Goal: Information Seeking & Learning: Check status

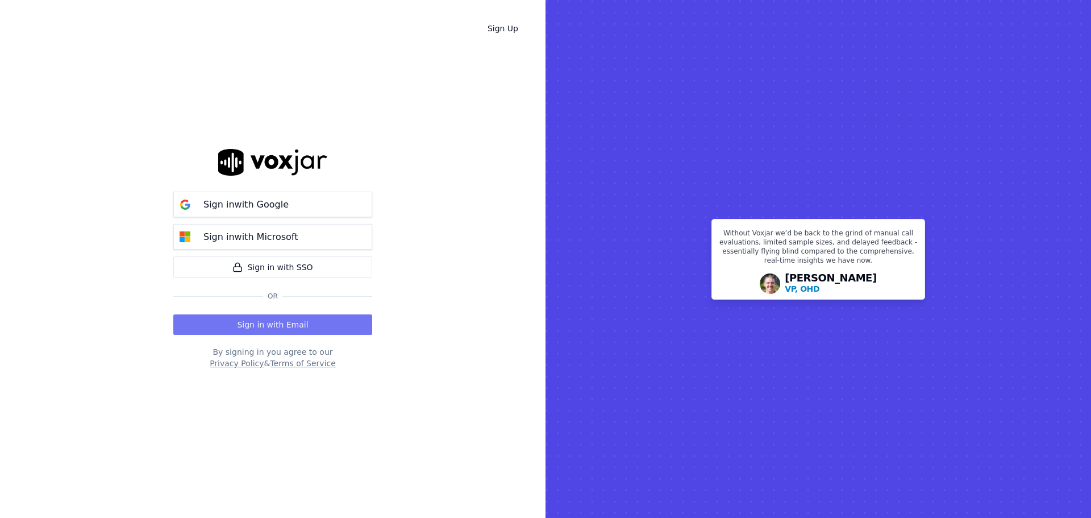
click at [294, 323] on button "Sign in with Email" at bounding box center [272, 324] width 199 height 20
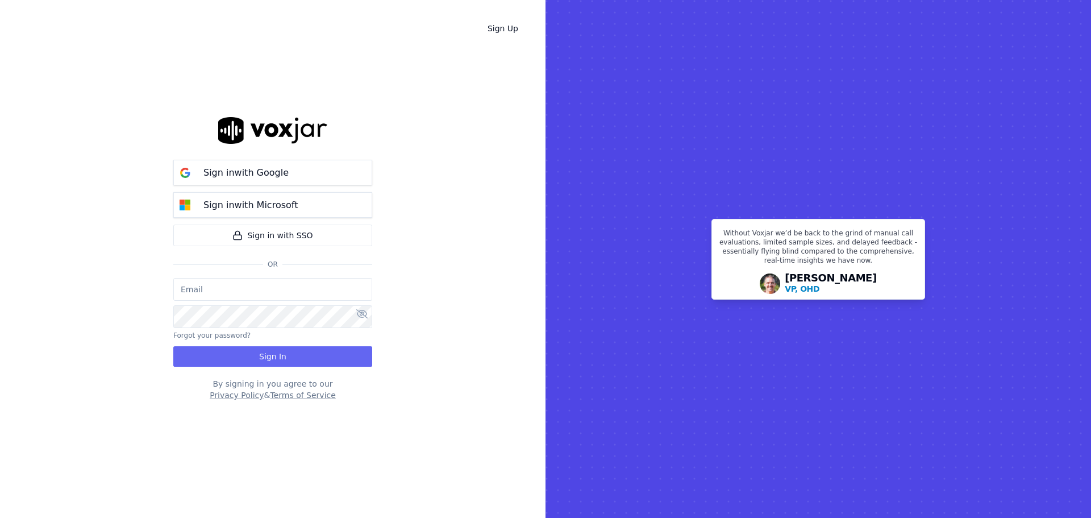
click at [310, 277] on div "Sign in with Google Sign in with Microsoft Sign in with SSO Or" at bounding box center [272, 215] width 199 height 125
click at [314, 290] on input "email" at bounding box center [272, 289] width 199 height 23
click at [300, 167] on button "Sign in with Google" at bounding box center [272, 173] width 199 height 26
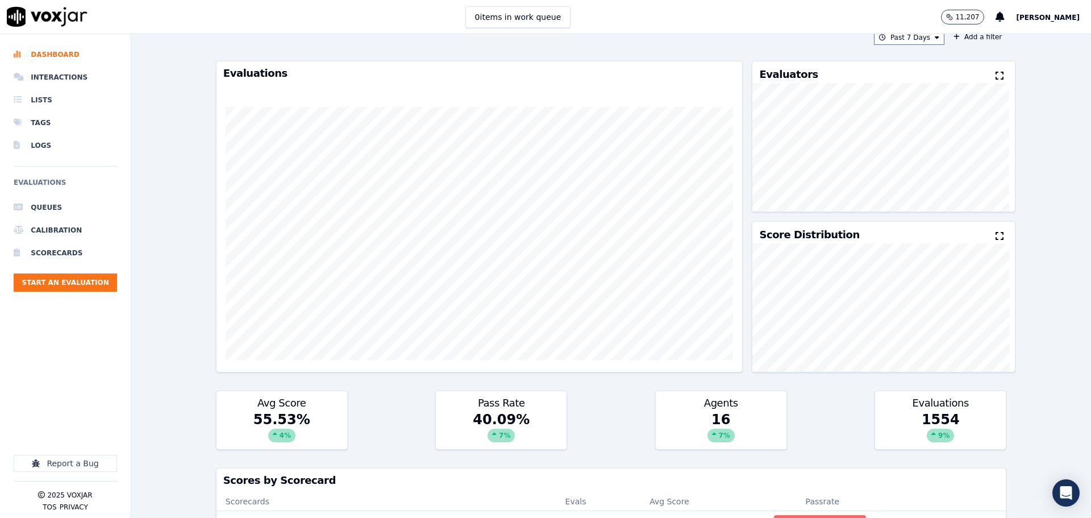
scroll to position [19, 0]
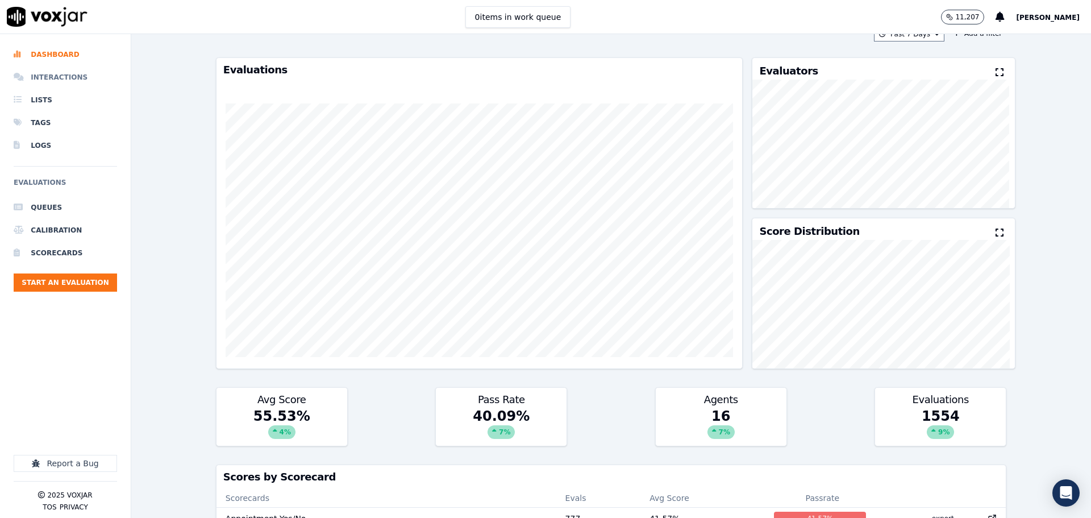
click at [69, 79] on li "Interactions" at bounding box center [65, 77] width 103 height 23
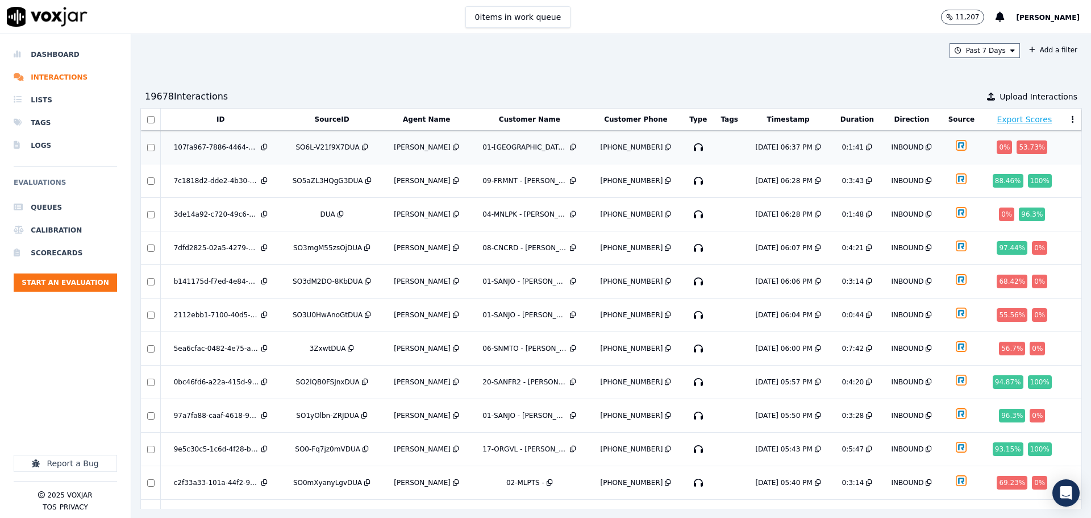
click at [459, 148] on icon at bounding box center [456, 147] width 6 height 7
click at [444, 151] on div "[PERSON_NAME]" at bounding box center [422, 147] width 57 height 9
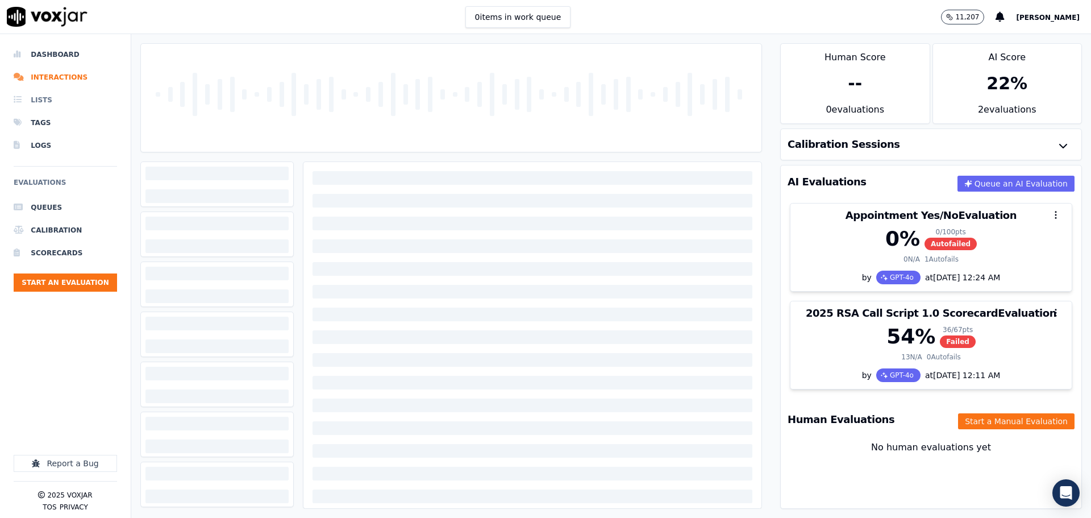
click at [72, 92] on li "Lists" at bounding box center [65, 100] width 103 height 23
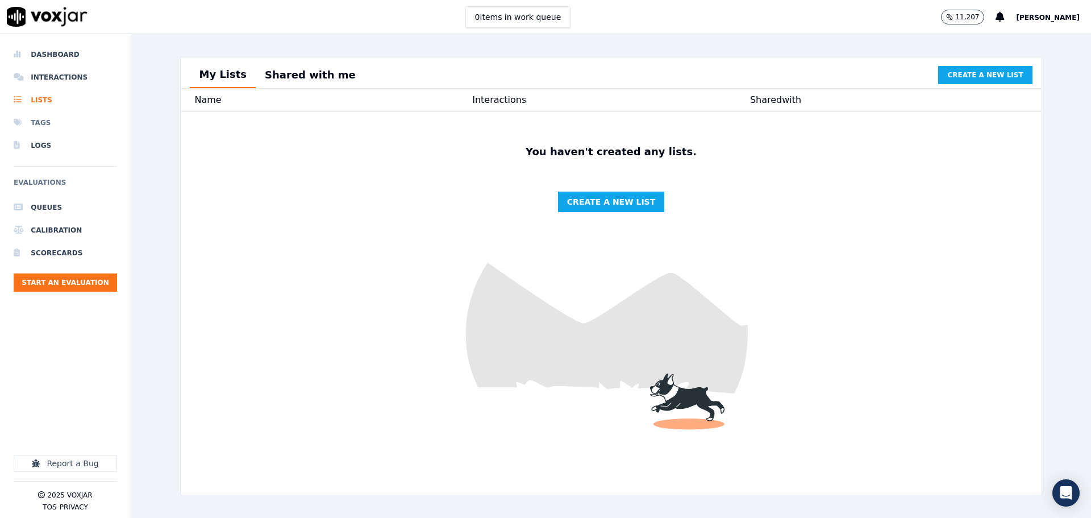
click at [55, 120] on li "Tags" at bounding box center [65, 122] width 103 height 23
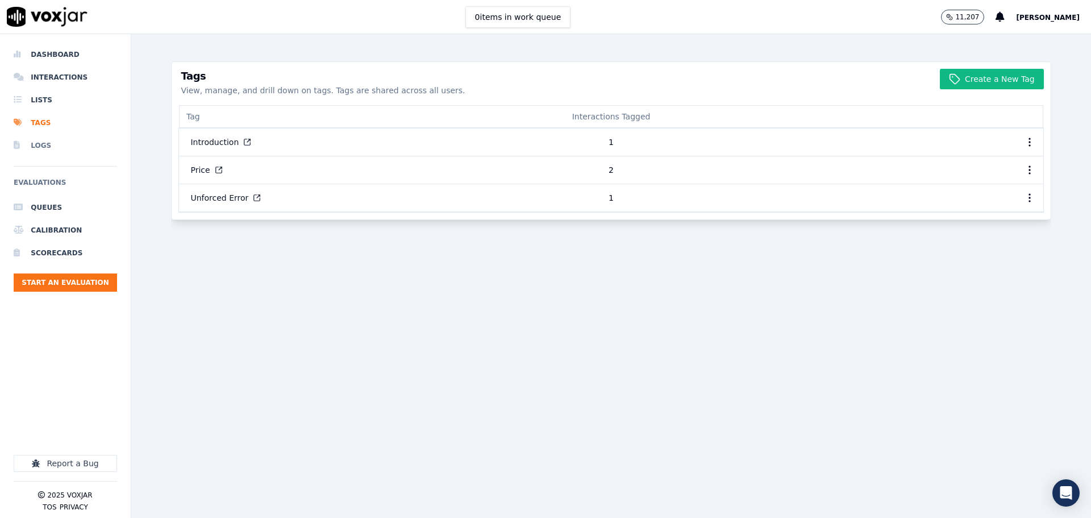
click at [59, 150] on li "Logs" at bounding box center [65, 145] width 103 height 23
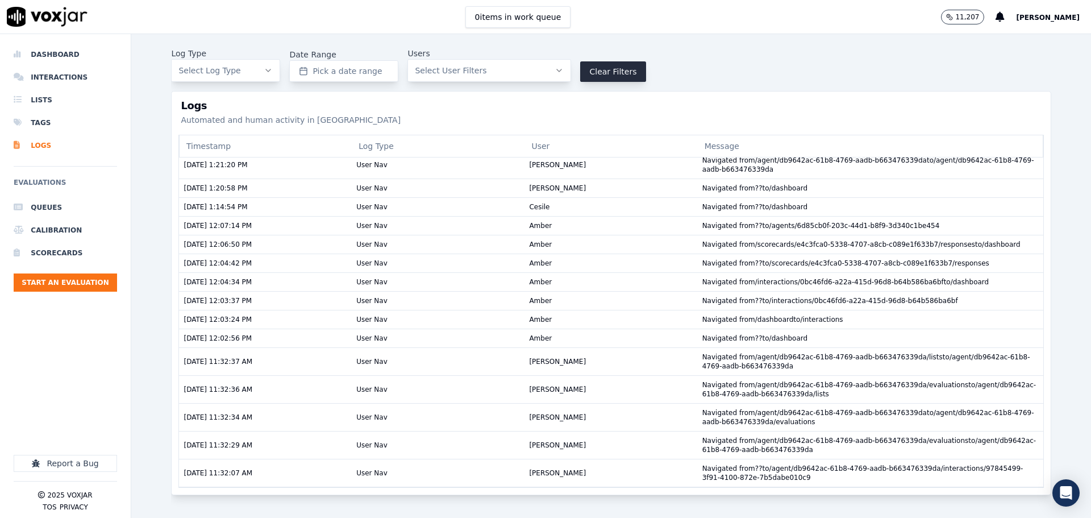
scroll to position [279, 0]
click at [93, 227] on li "Calibration" at bounding box center [65, 230] width 103 height 23
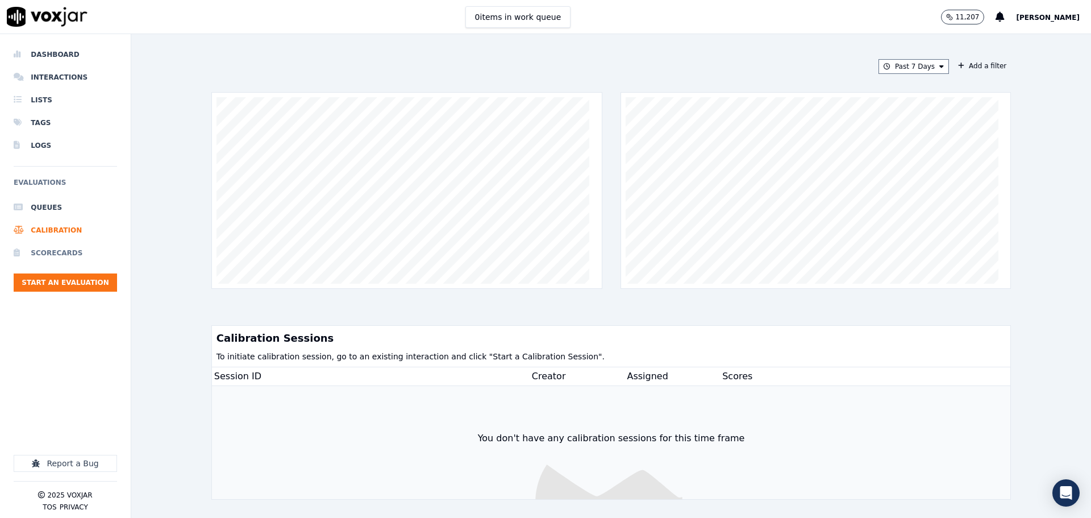
click at [97, 255] on li "Scorecards" at bounding box center [65, 253] width 103 height 23
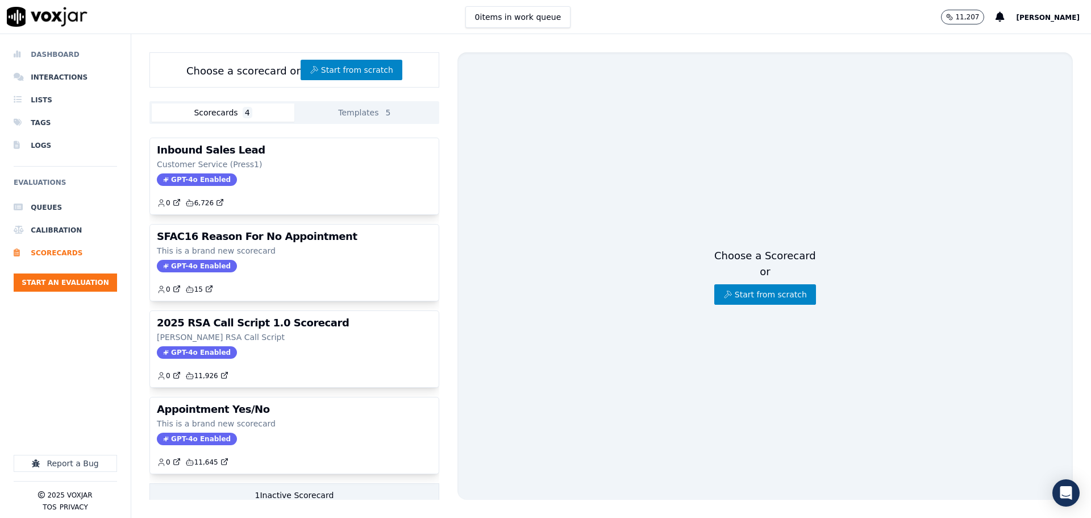
click at [32, 61] on li "Dashboard" at bounding box center [65, 54] width 103 height 23
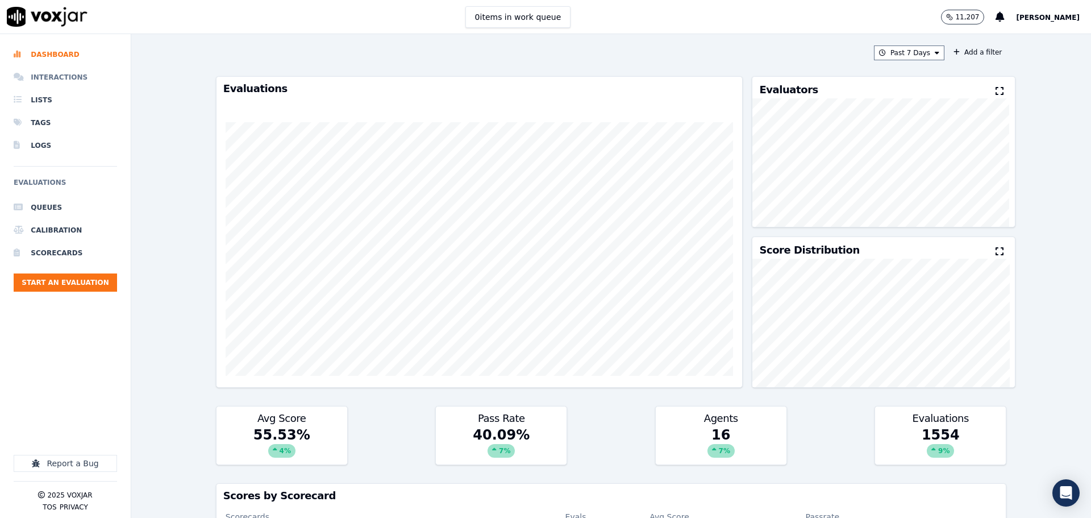
click at [42, 78] on li "Interactions" at bounding box center [65, 77] width 103 height 23
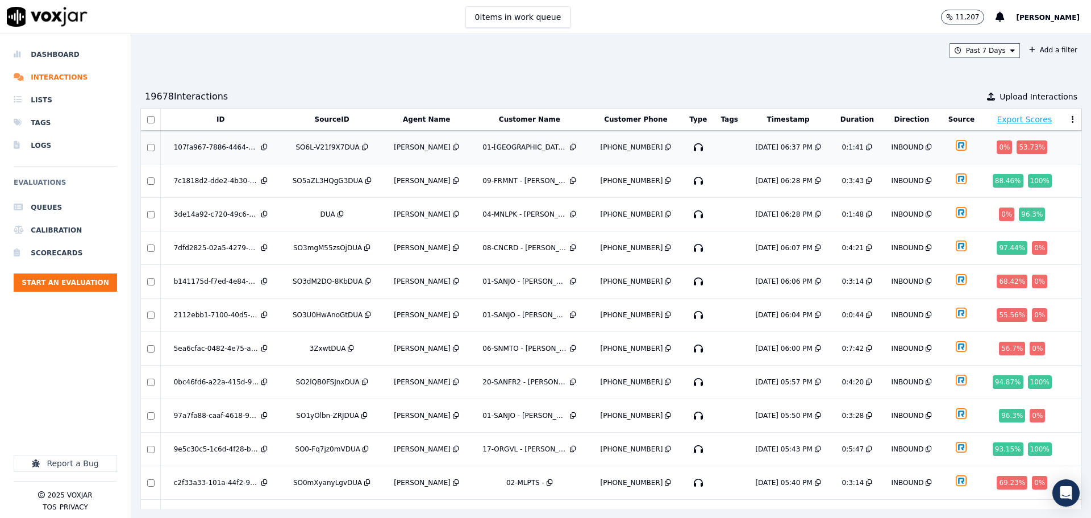
click at [447, 143] on div "[PERSON_NAME]" at bounding box center [422, 147] width 57 height 9
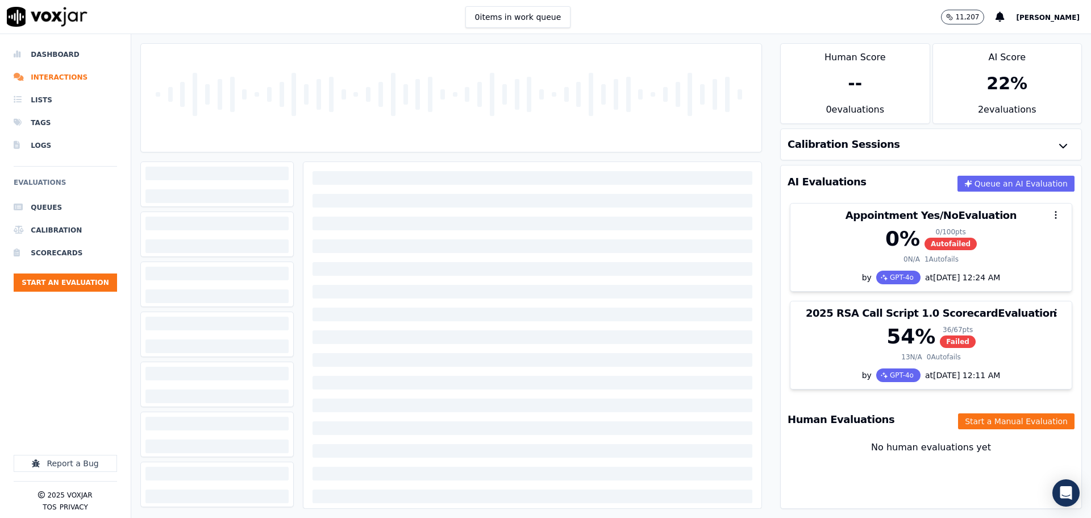
click at [1026, 23] on button "[PERSON_NAME]" at bounding box center [1053, 17] width 75 height 14
click at [1020, 53] on div "Billing" at bounding box center [1023, 56] width 122 height 18
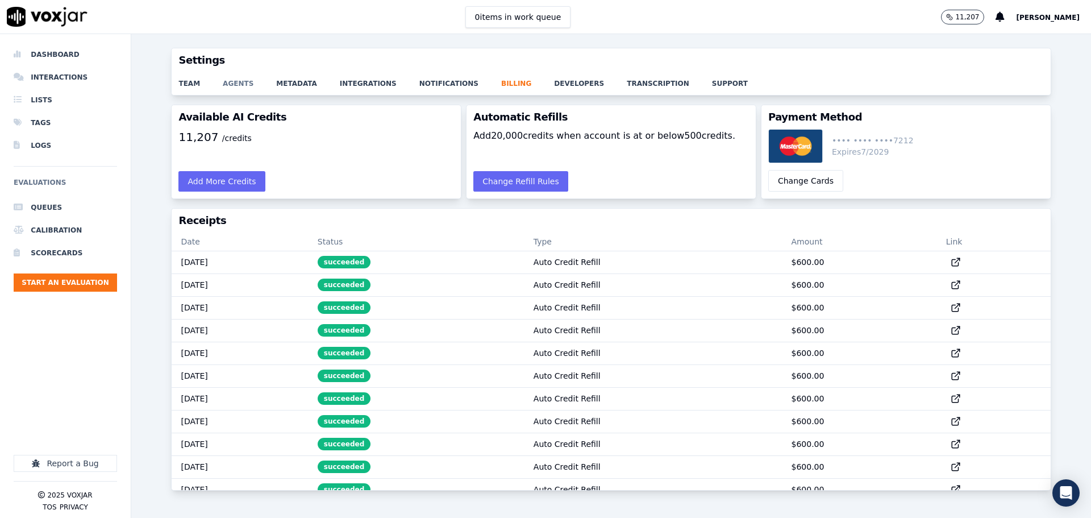
click at [238, 78] on link "agents" at bounding box center [249, 80] width 53 height 16
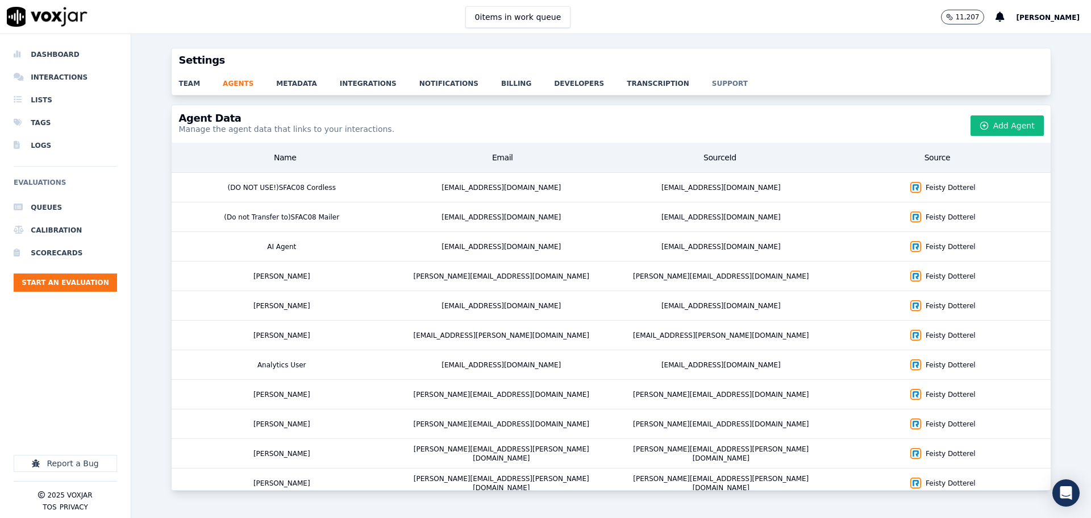
click at [712, 80] on link "support" at bounding box center [741, 80] width 59 height 16
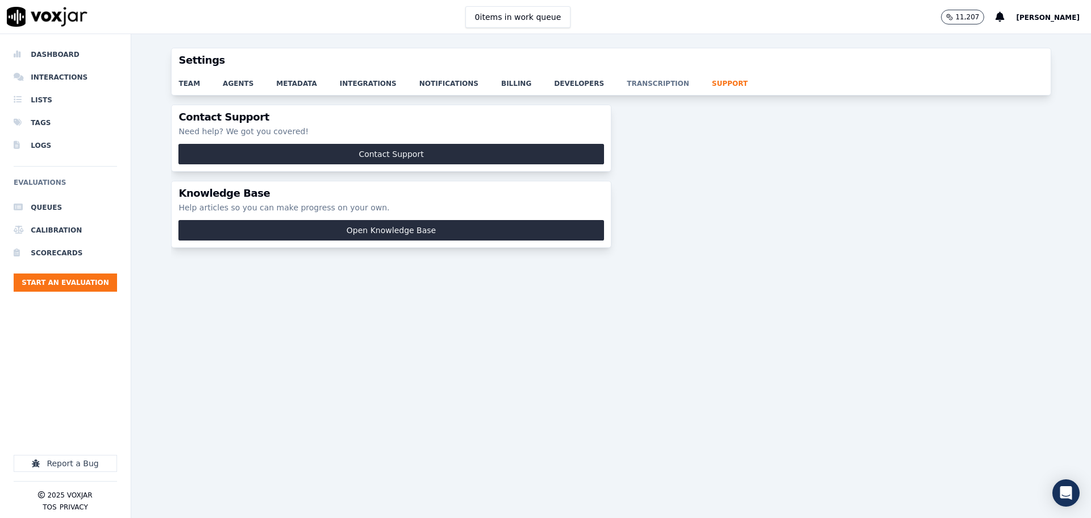
click at [627, 88] on link "transcription" at bounding box center [669, 80] width 85 height 16
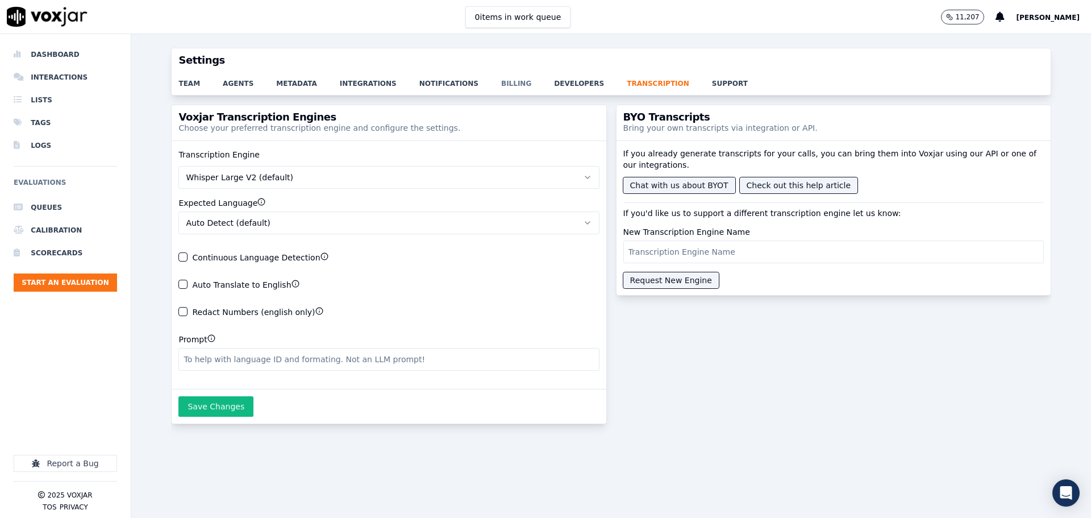
click at [501, 87] on link "billing" at bounding box center [527, 80] width 53 height 16
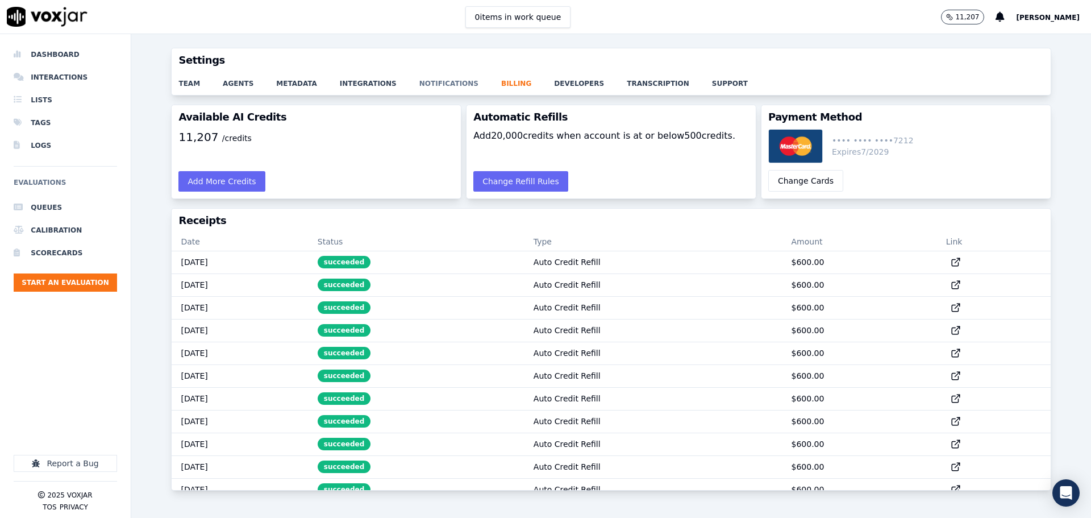
click at [438, 80] on link "notifications" at bounding box center [460, 80] width 82 height 16
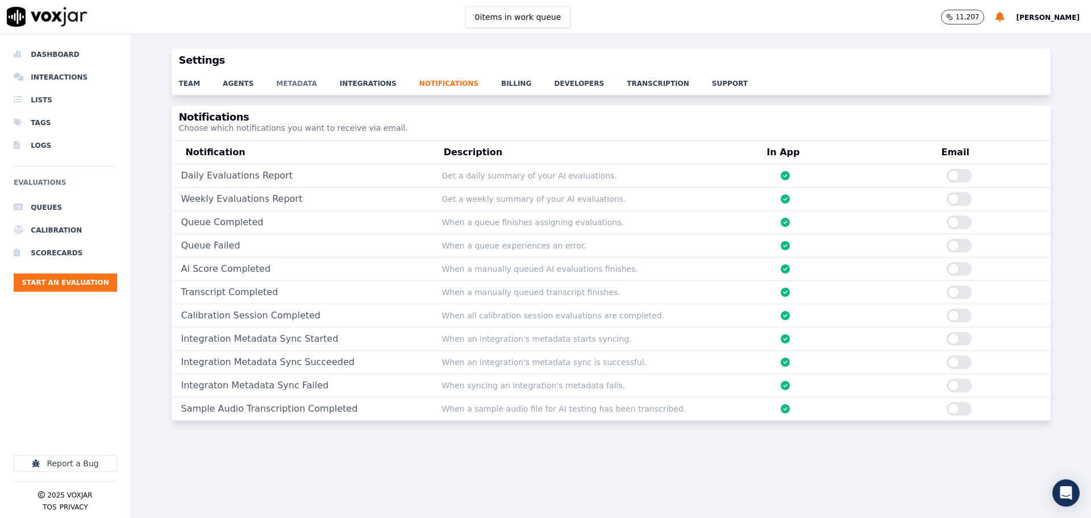
click at [298, 82] on link "metadata" at bounding box center [308, 80] width 64 height 16
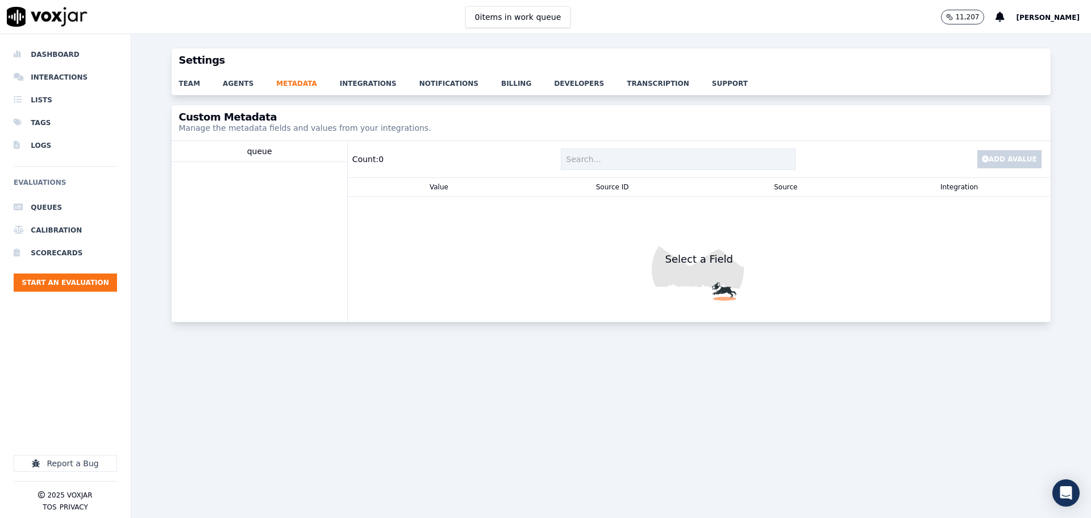
click at [219, 93] on div "team agents metadata integrations notifications billing developers transcriptio…" at bounding box center [611, 83] width 879 height 23
click at [226, 75] on link "agents" at bounding box center [249, 80] width 53 height 16
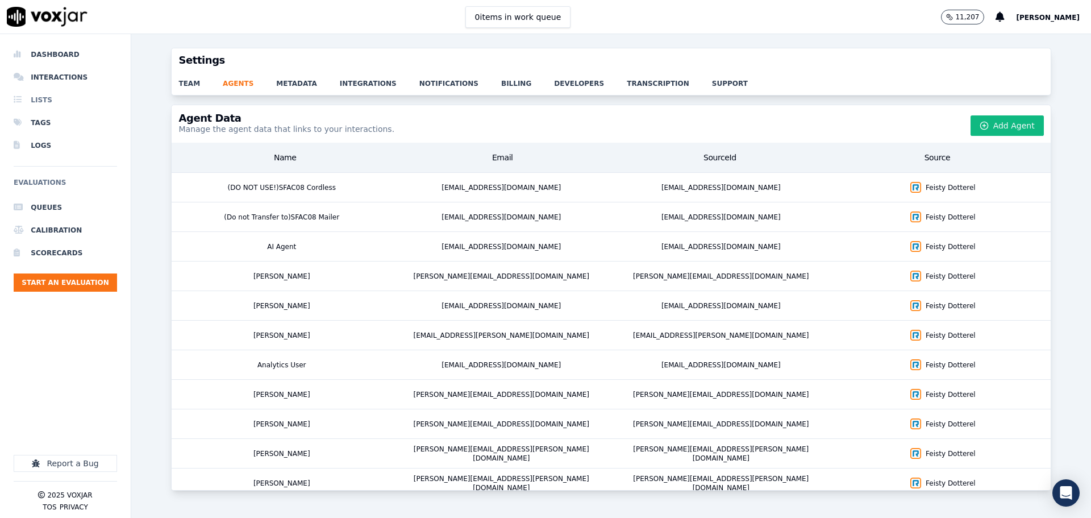
click at [48, 97] on li "Lists" at bounding box center [65, 100] width 103 height 23
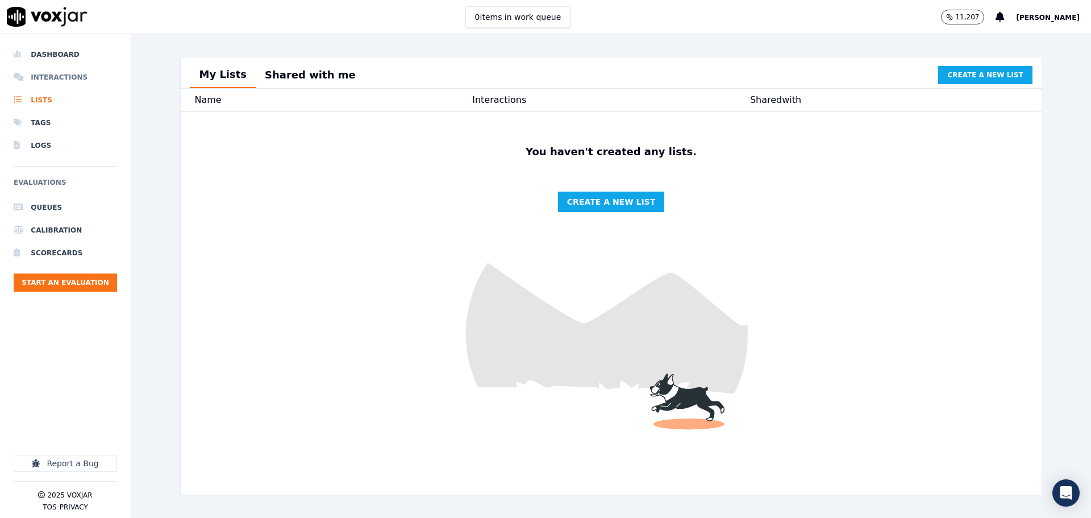
click at [58, 73] on li "Interactions" at bounding box center [65, 77] width 103 height 23
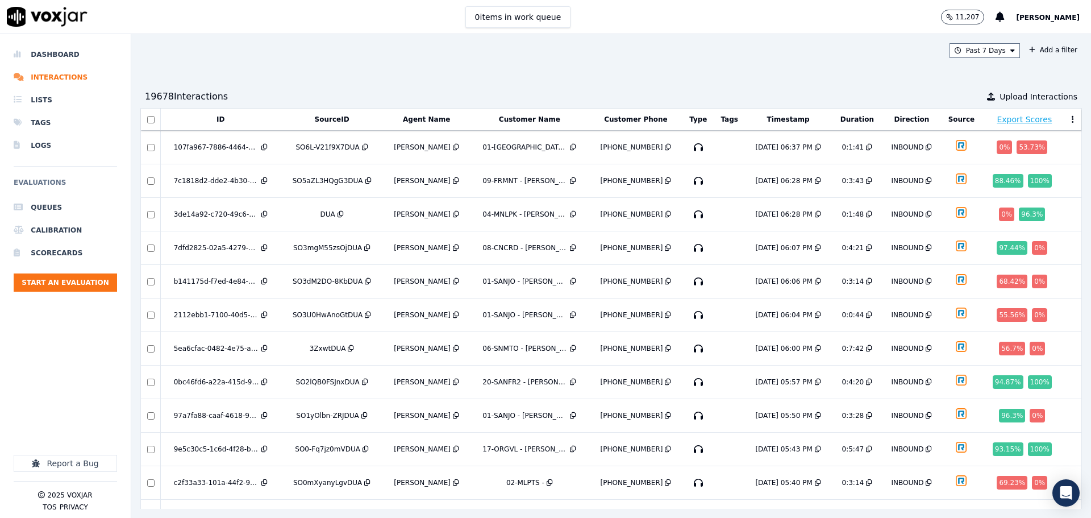
click at [417, 113] on th "Agent Name" at bounding box center [427, 120] width 86 height 22
click at [421, 119] on button "Agent Name" at bounding box center [426, 119] width 47 height 9
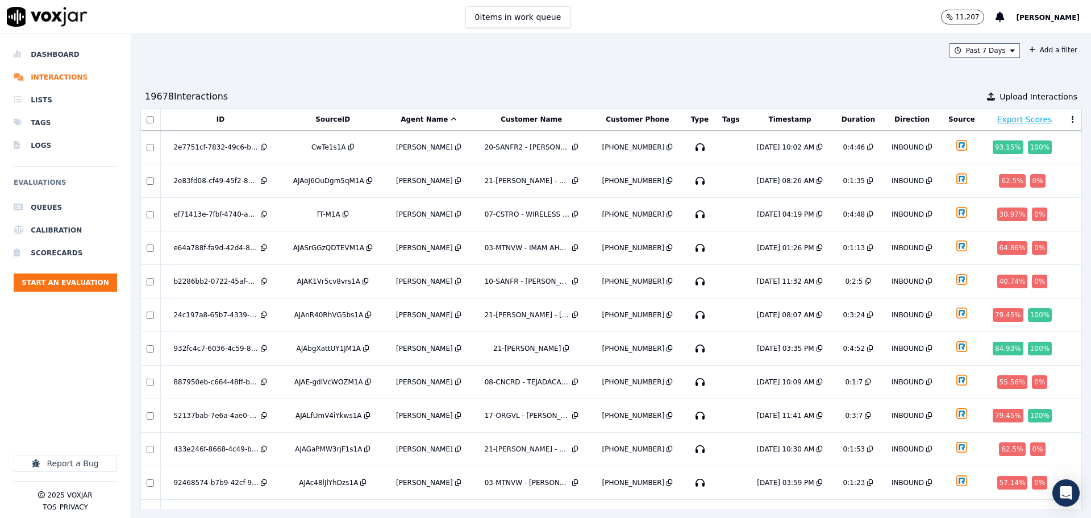
click at [421, 119] on button "Agent Name" at bounding box center [429, 119] width 56 height 9
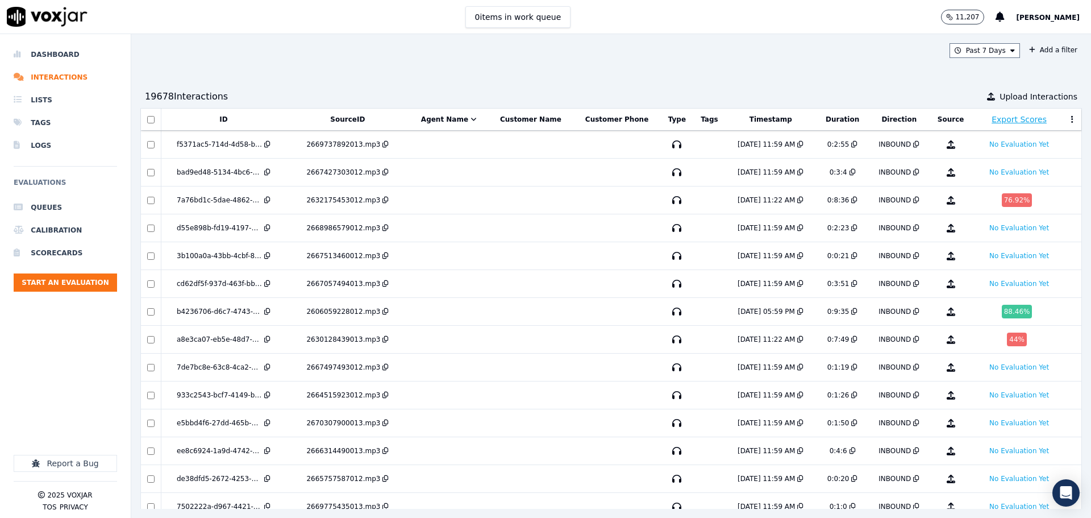
click at [421, 119] on button "Agent Name" at bounding box center [449, 119] width 56 height 9
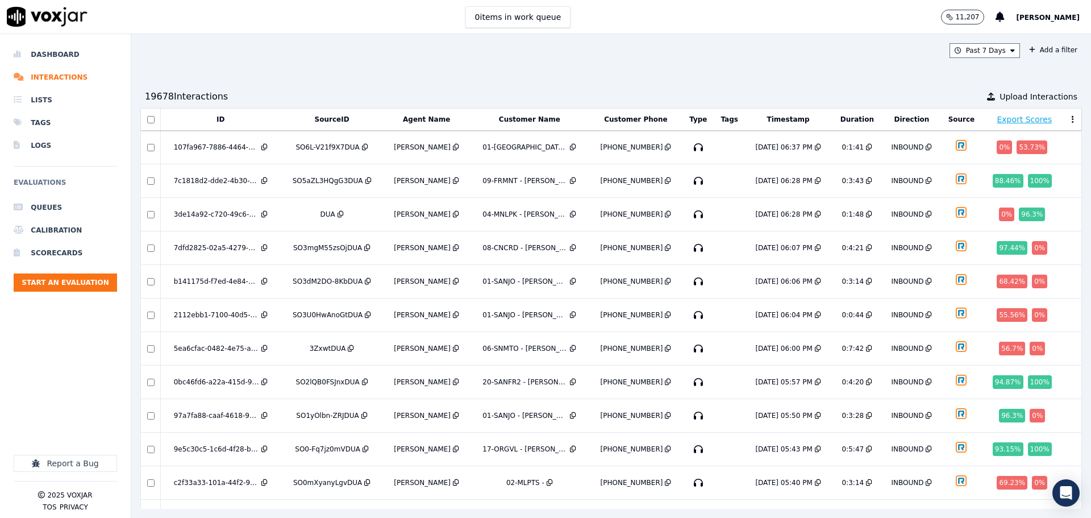
click at [957, 17] on p "11,207" at bounding box center [967, 17] width 24 height 9
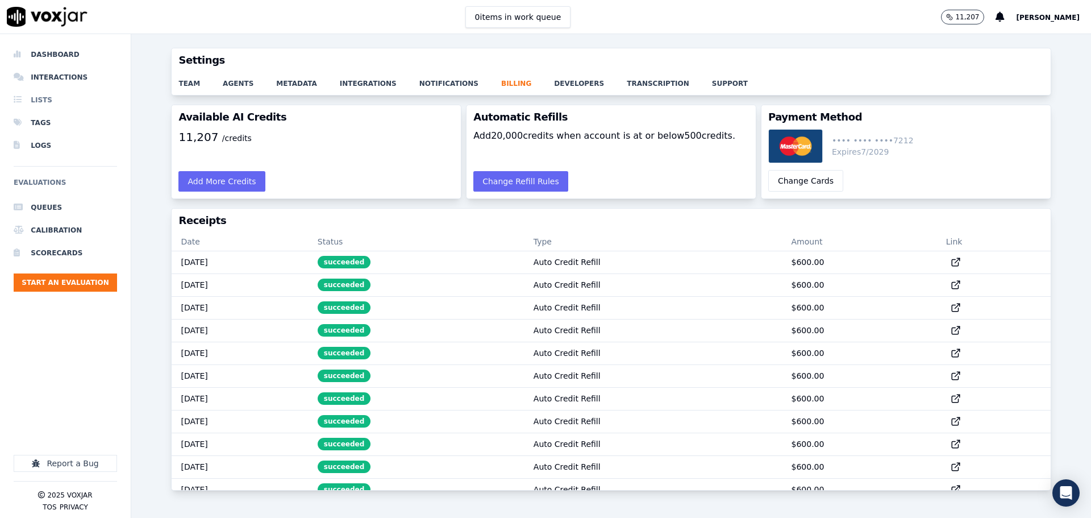
click at [34, 98] on li "Lists" at bounding box center [65, 100] width 103 height 23
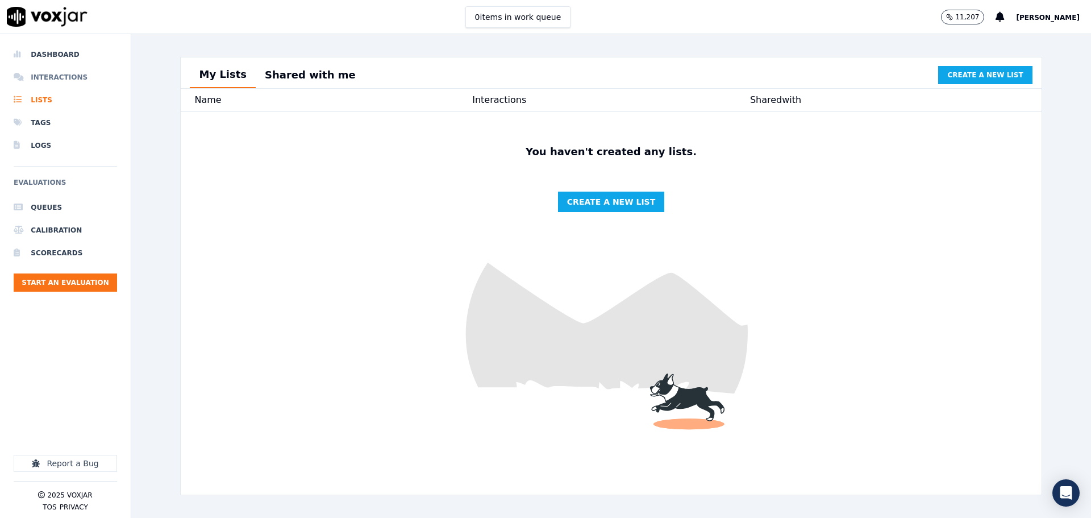
click at [62, 77] on li "Interactions" at bounding box center [65, 77] width 103 height 23
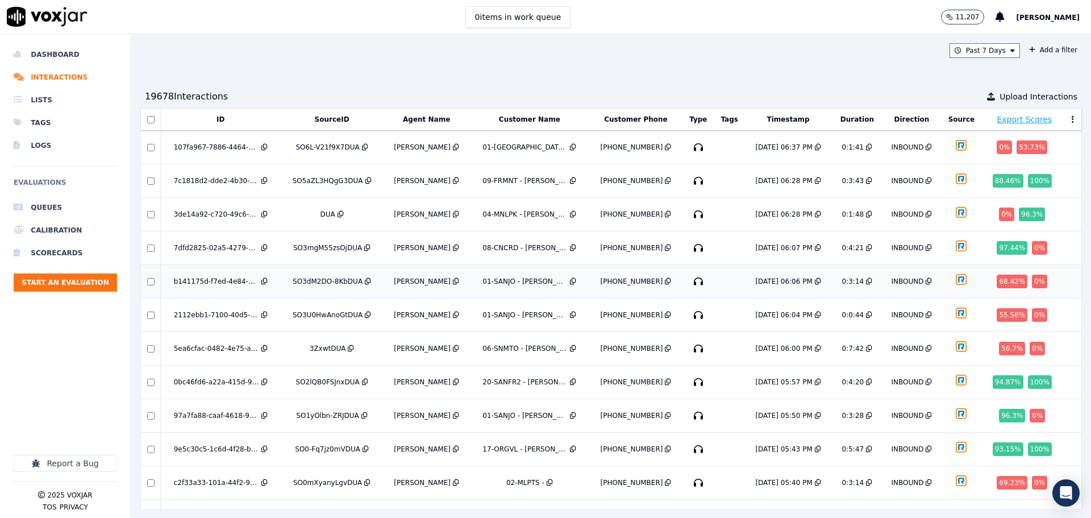
click at [420, 280] on div "[PERSON_NAME]" at bounding box center [422, 281] width 57 height 9
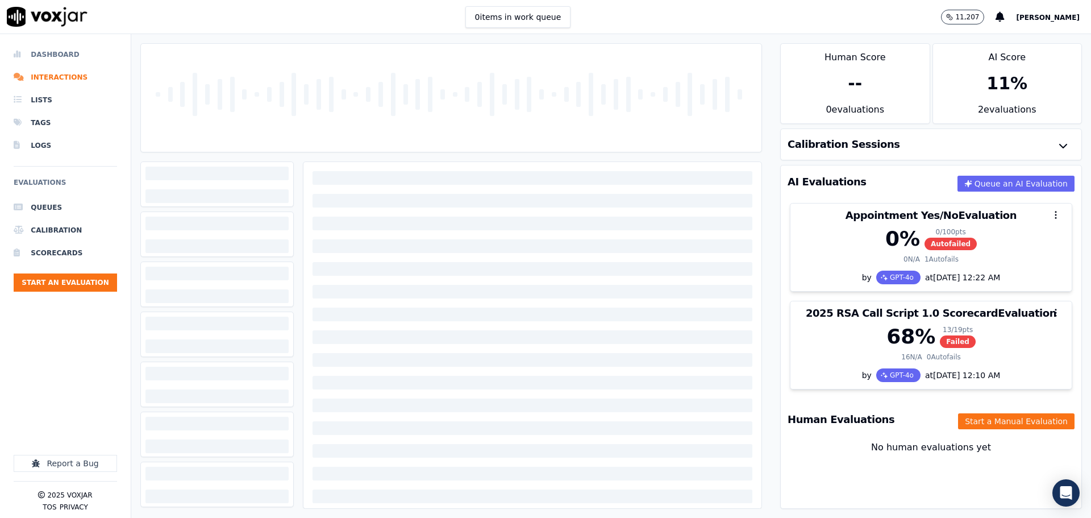
click at [70, 51] on li "Dashboard" at bounding box center [65, 54] width 103 height 23
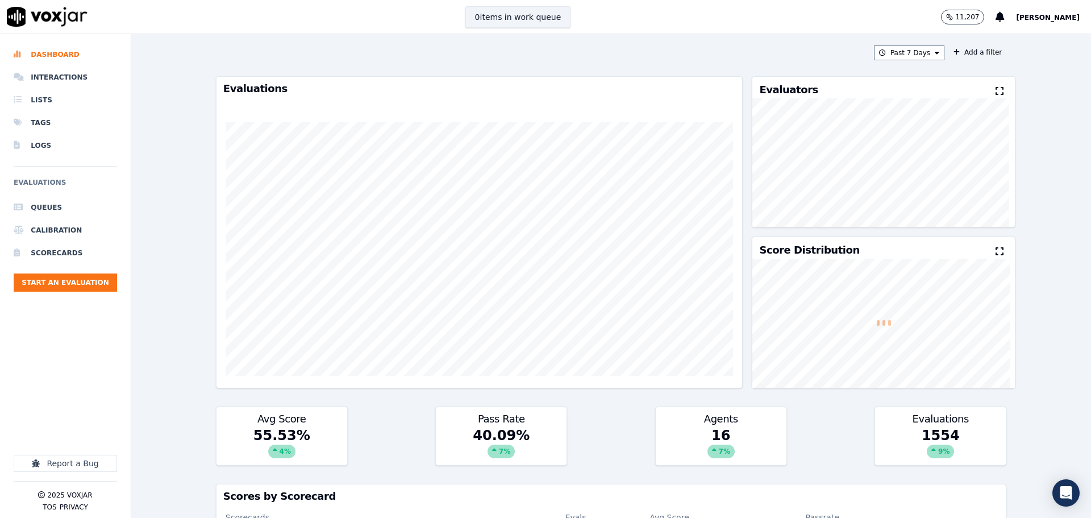
click at [531, 25] on button "0 items in work queue" at bounding box center [519, 17] width 106 height 22
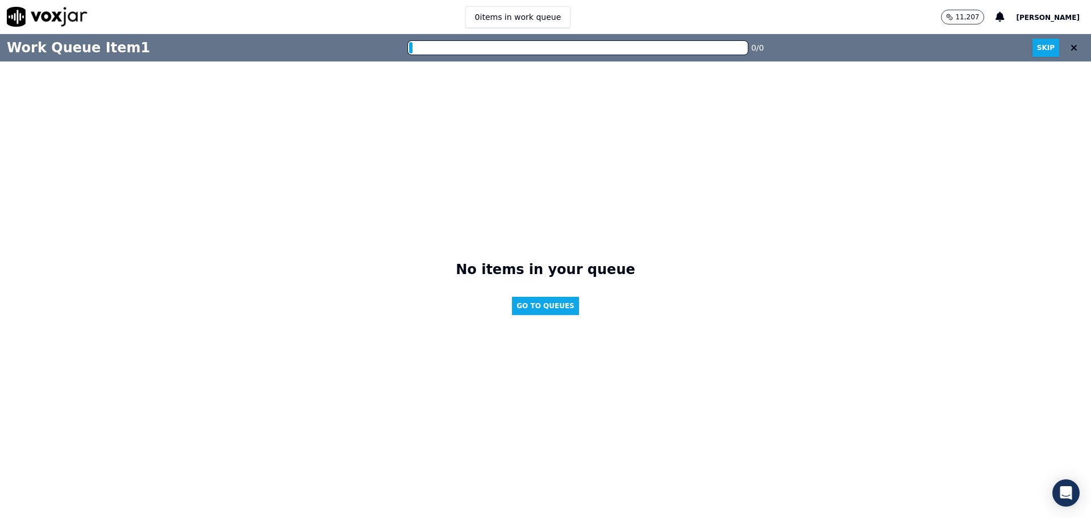
click at [528, 47] on div at bounding box center [577, 47] width 337 height 11
click at [529, 16] on button "0 items in work queue" at bounding box center [519, 17] width 106 height 22
click at [535, 297] on button "Go to Queues" at bounding box center [545, 306] width 67 height 18
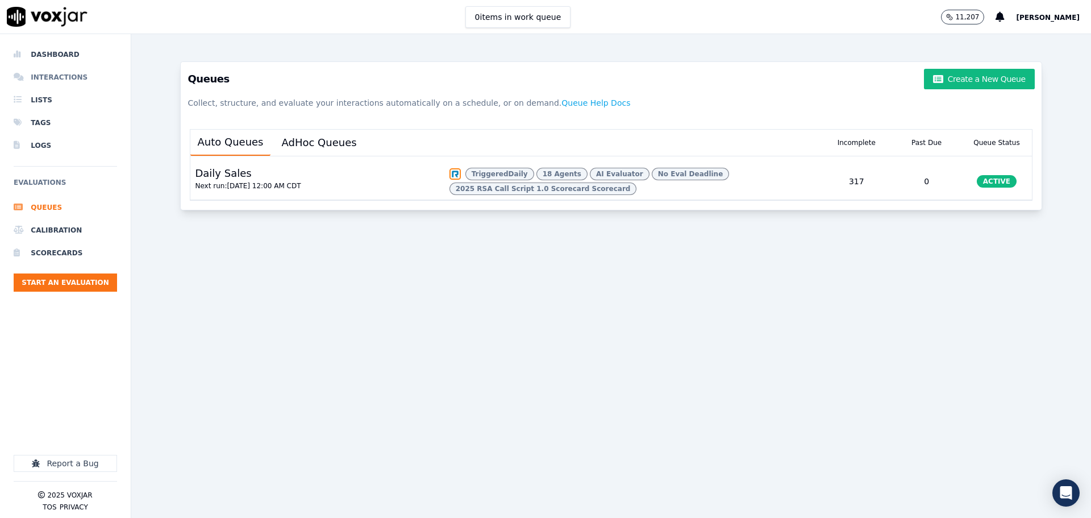
click at [40, 74] on li "Interactions" at bounding box center [65, 77] width 103 height 23
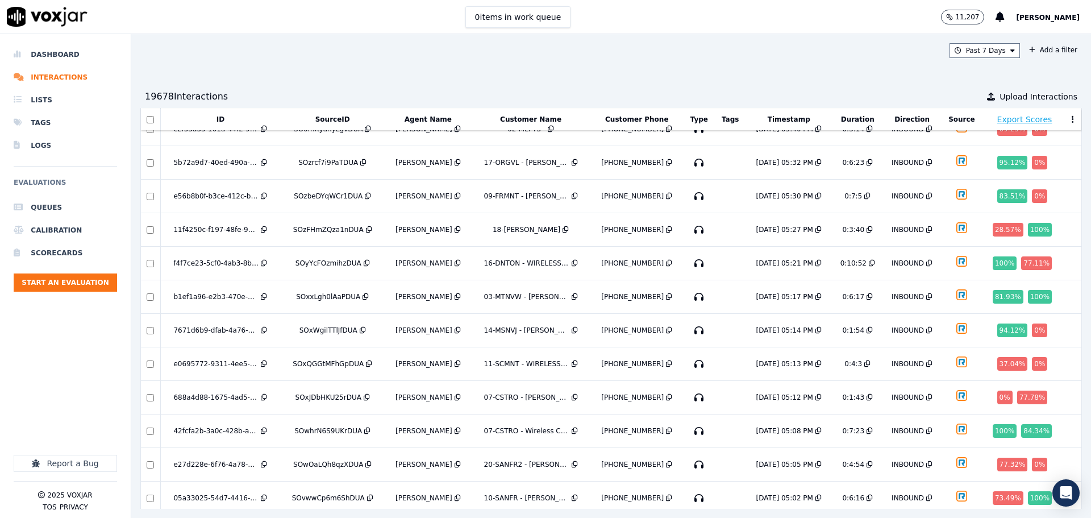
scroll to position [359, 0]
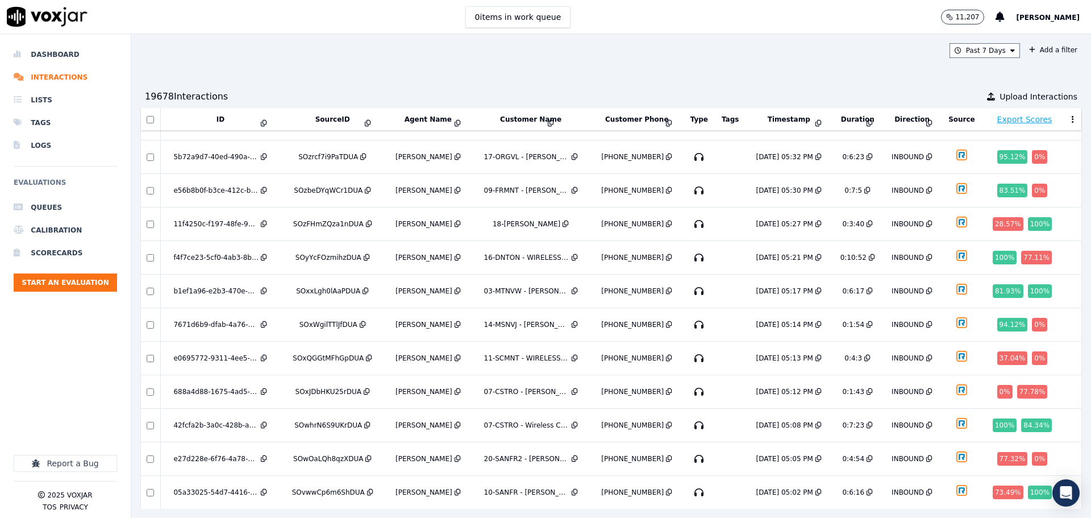
click at [58, 11] on img at bounding box center [47, 17] width 81 height 20
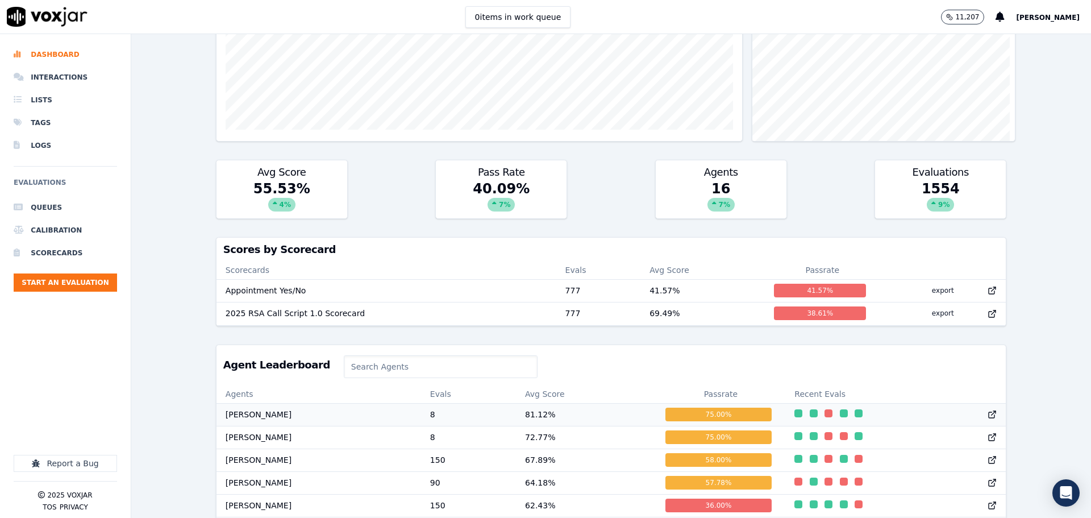
scroll to position [1, 0]
click at [988, 289] on icon at bounding box center [992, 290] width 9 height 9
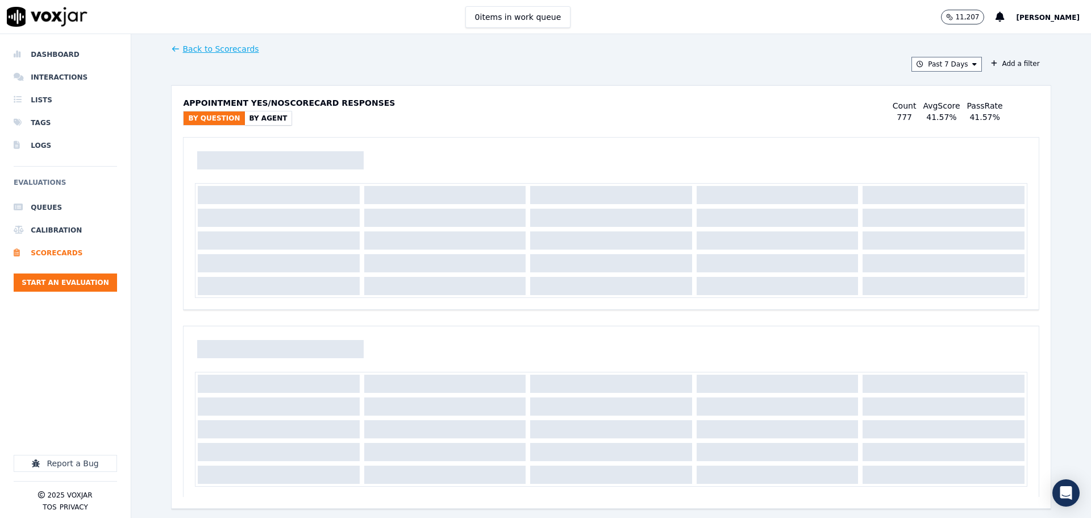
click at [268, 118] on button "By Agent" at bounding box center [268, 118] width 47 height 14
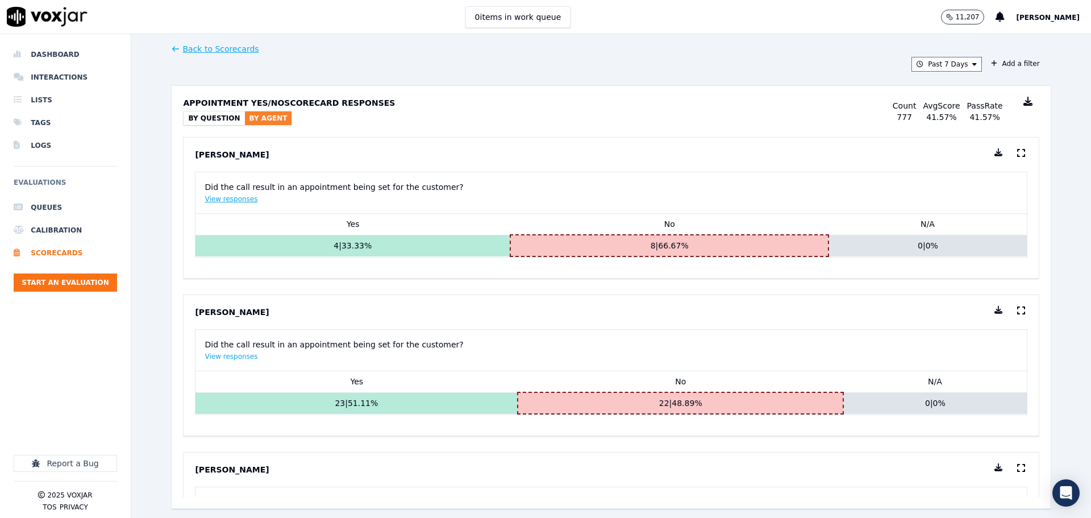
click at [232, 198] on button "View responses" at bounding box center [231, 198] width 53 height 9
click at [951, 248] on button "0 | 0 %" at bounding box center [928, 245] width 188 height 11
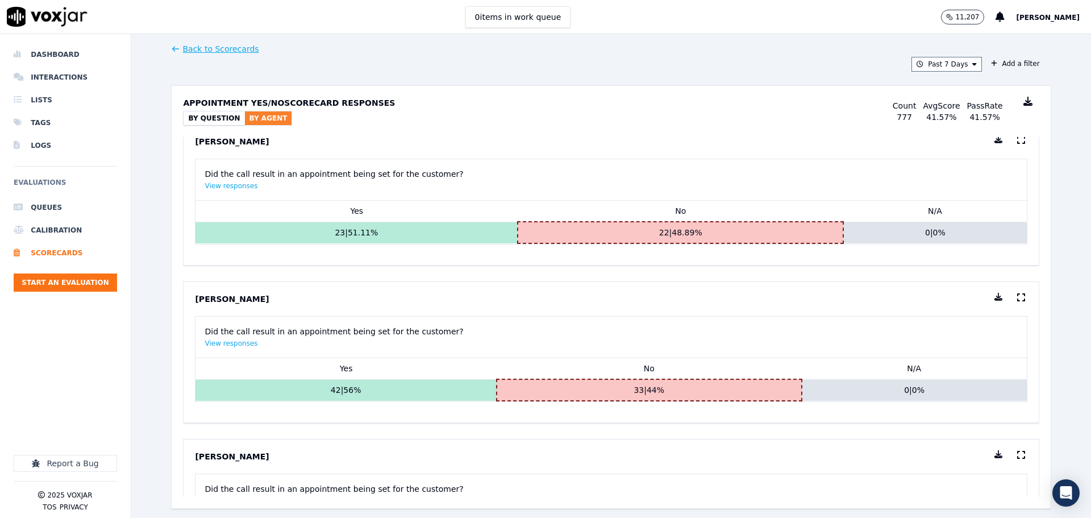
scroll to position [209, 0]
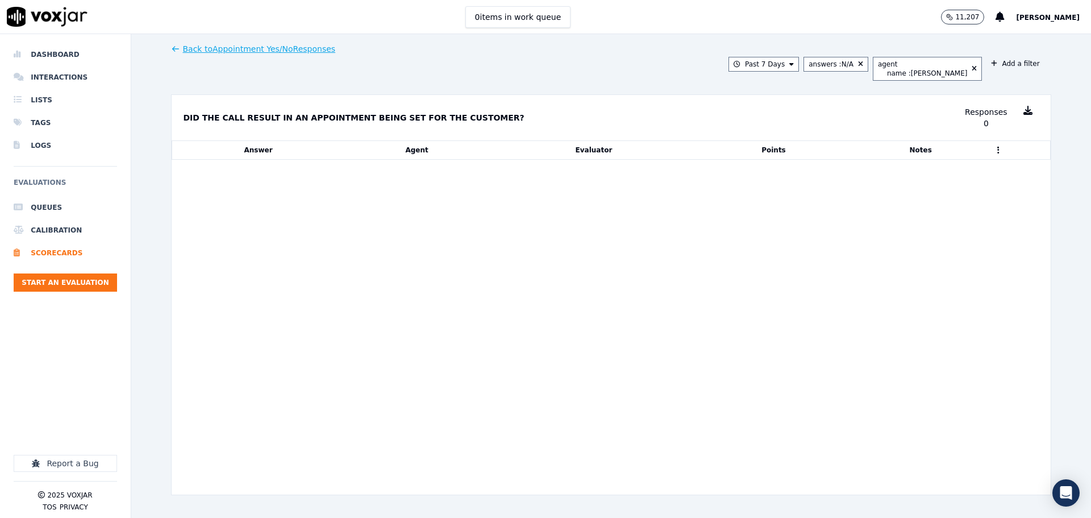
click at [202, 52] on button "Back to Appointment Yes/No Responses" at bounding box center [253, 48] width 164 height 11
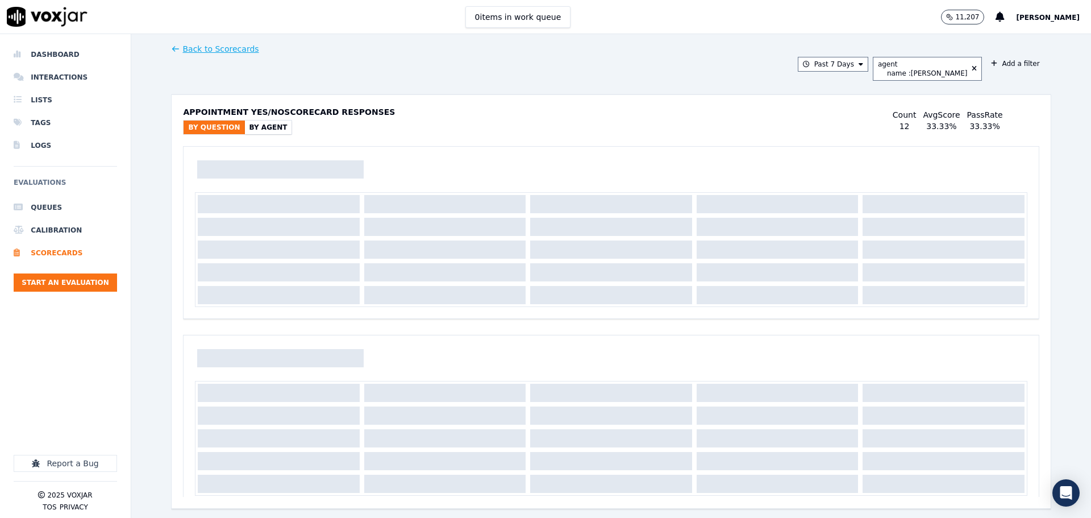
click at [897, 119] on p "Count" at bounding box center [905, 114] width 24 height 11
click at [938, 122] on div "33.33 %" at bounding box center [941, 126] width 30 height 11
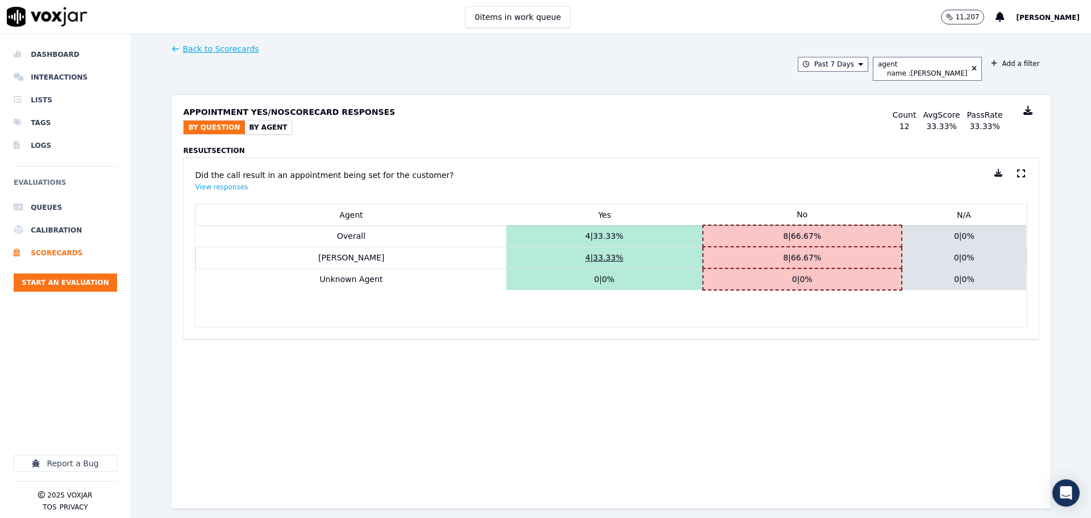
click at [585, 257] on button "4 | 33.33 %" at bounding box center [604, 257] width 187 height 11
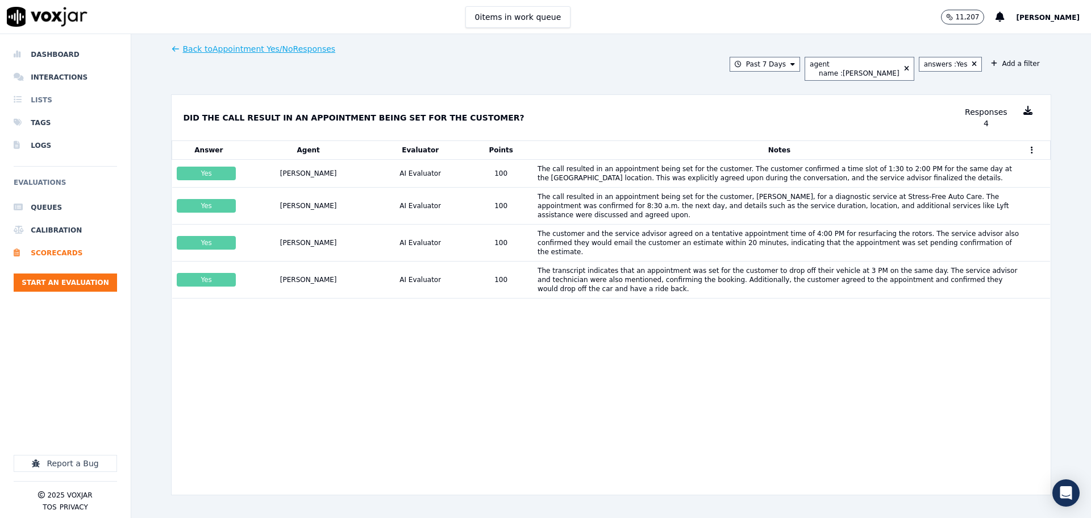
click at [45, 93] on li "Lists" at bounding box center [65, 100] width 103 height 23
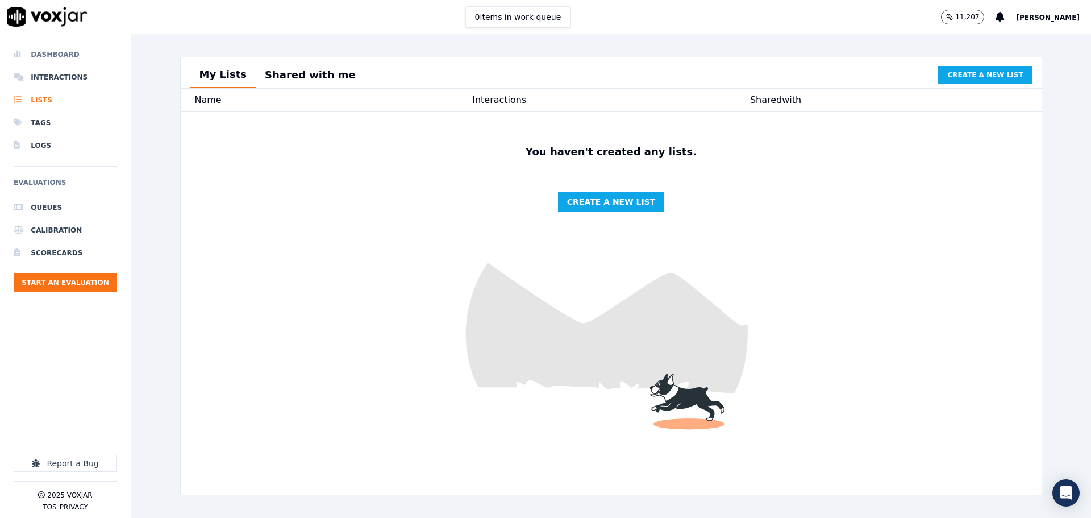
click at [68, 51] on li "Dashboard" at bounding box center [65, 54] width 103 height 23
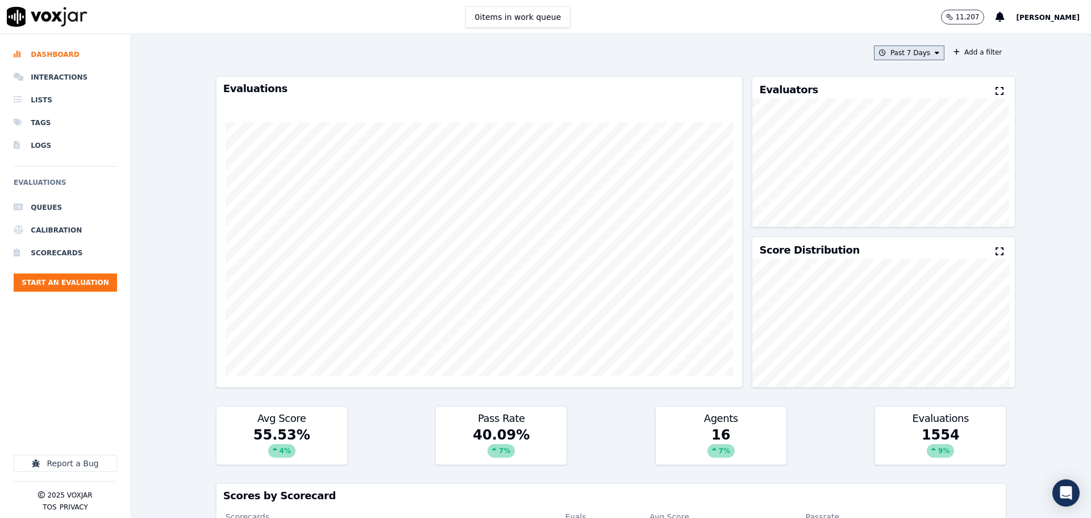
click at [917, 56] on button "Past 7 Days" at bounding box center [909, 52] width 70 height 15
click at [898, 82] on label "Today" at bounding box center [906, 88] width 61 height 14
click at [921, 188] on button "Add" at bounding box center [928, 183] width 22 height 18
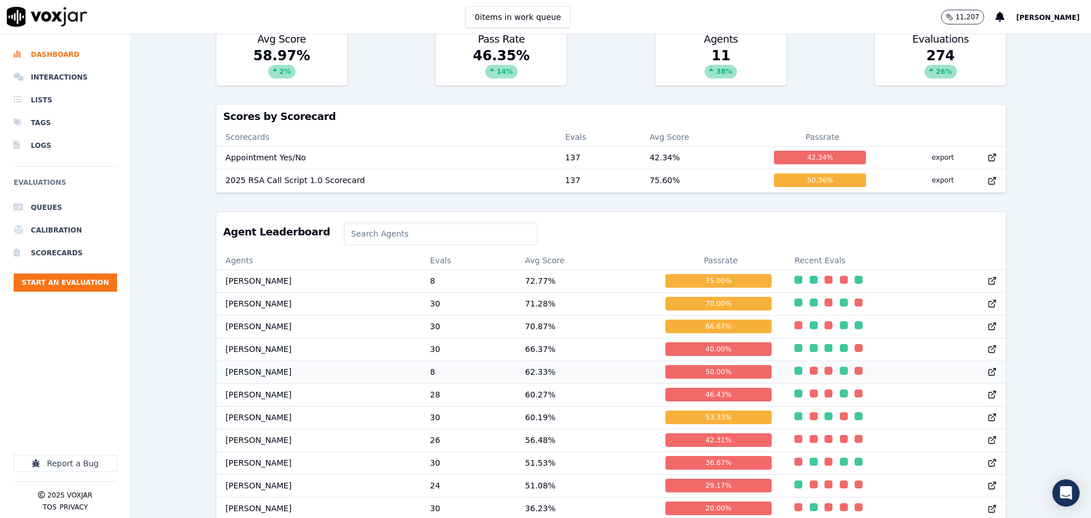
scroll to position [430, 0]
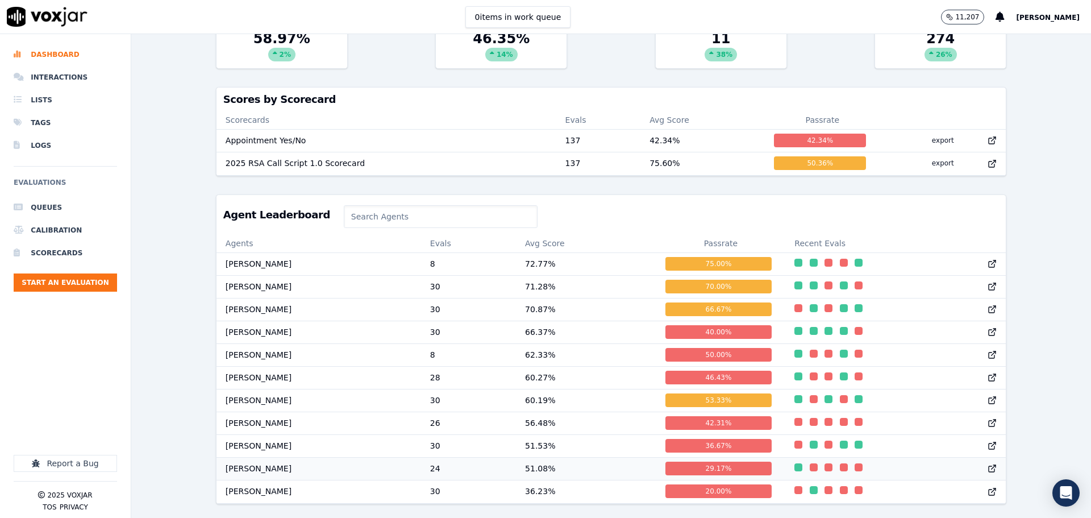
click at [552, 457] on td "51.08 %" at bounding box center [586, 468] width 140 height 23
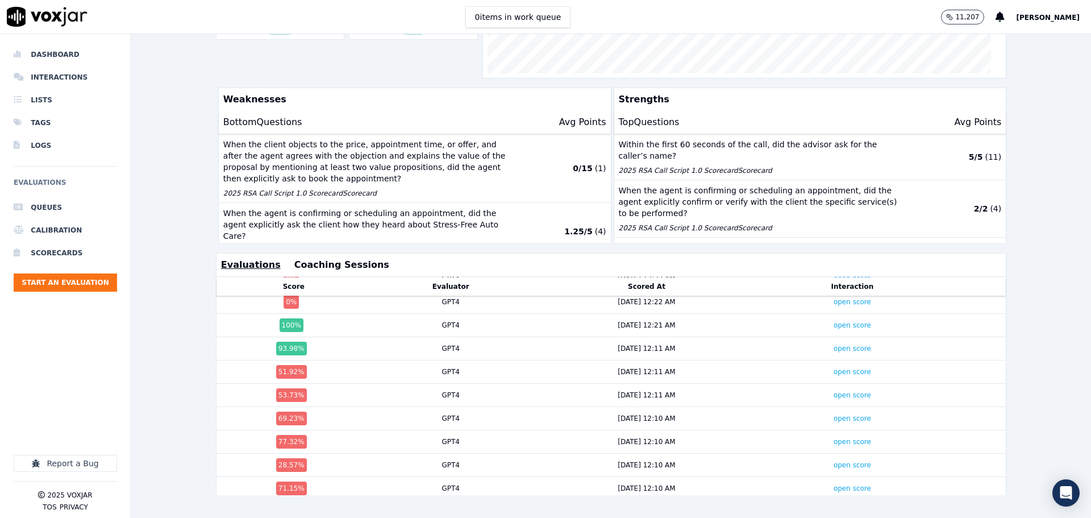
scroll to position [369, 0]
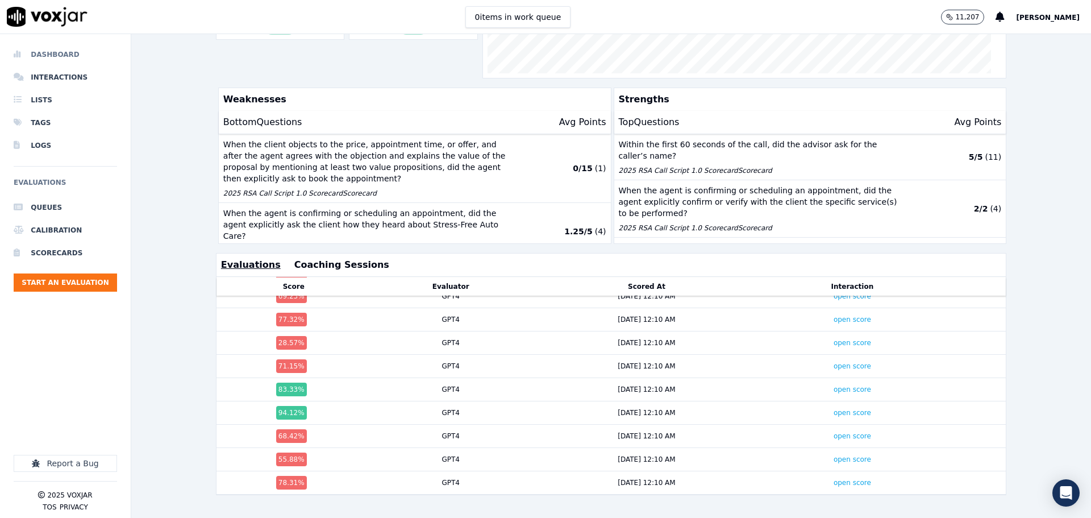
click at [70, 51] on li "Dashboard" at bounding box center [65, 54] width 103 height 23
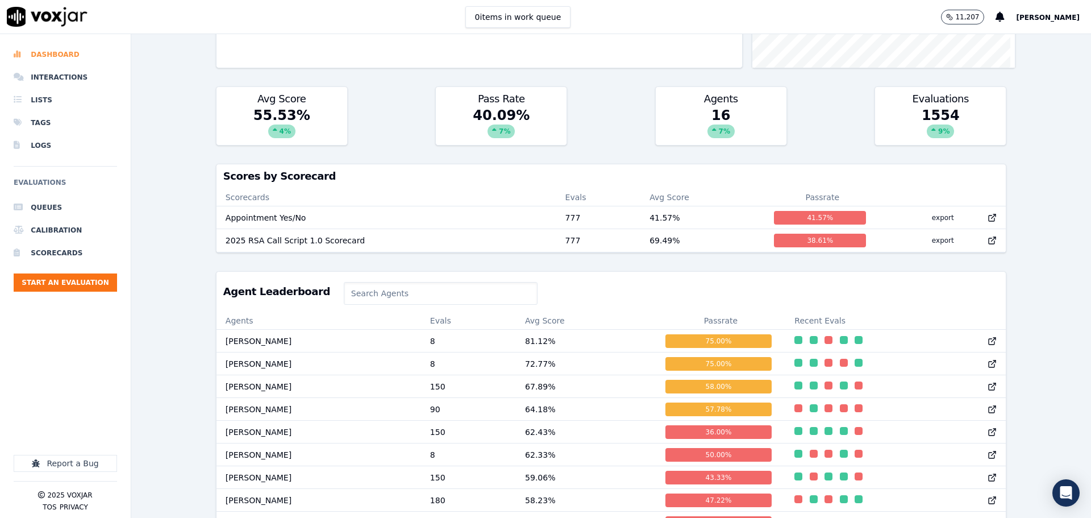
scroll to position [277, 0]
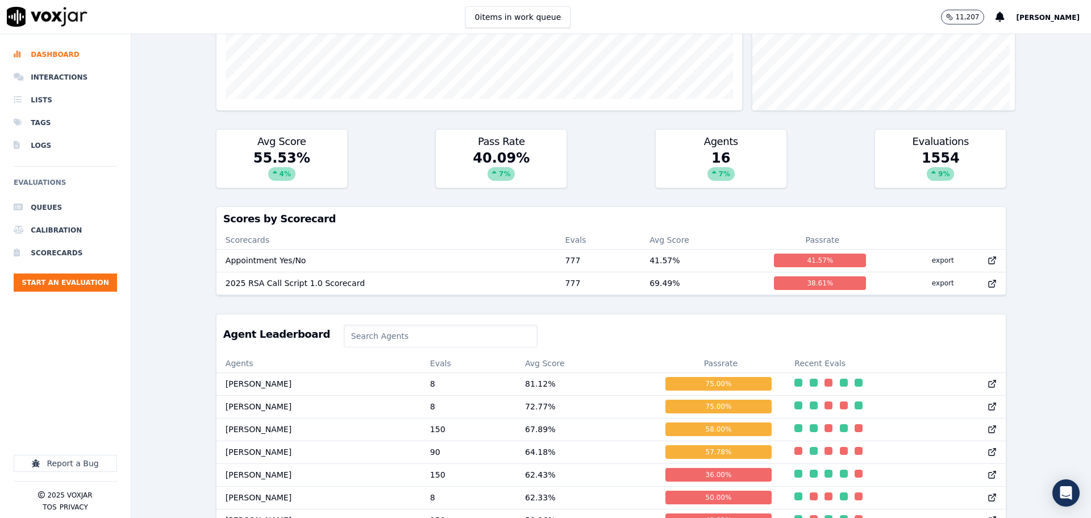
click at [732, 141] on h3 "Agents" at bounding box center [721, 141] width 117 height 10
click at [337, 284] on td "2025 RSA Call Script 1.0 Scorecard" at bounding box center [387, 283] width 340 height 23
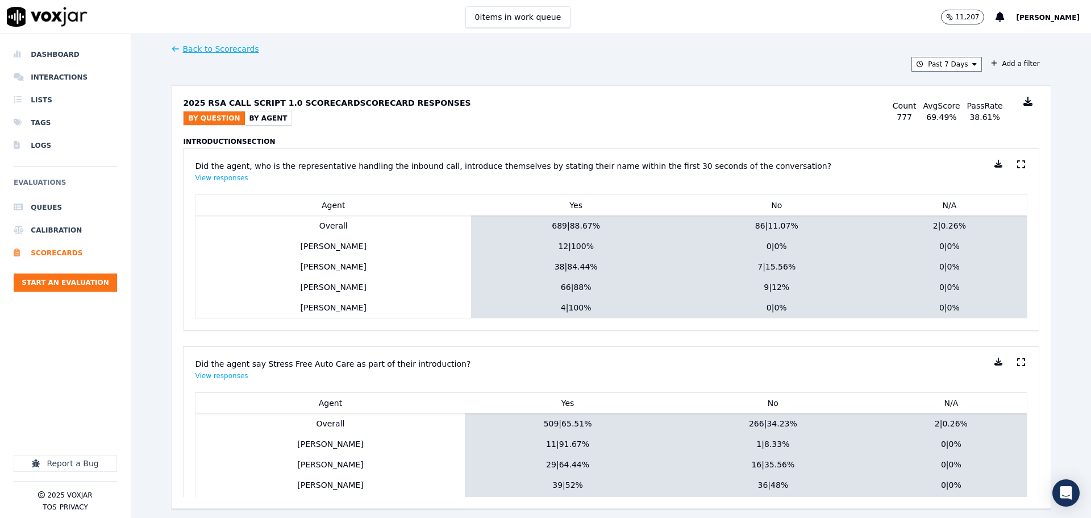
click at [829, 338] on div "Introduction Section Did the agent, who is the representative handling the inbo…" at bounding box center [611, 317] width 856 height 360
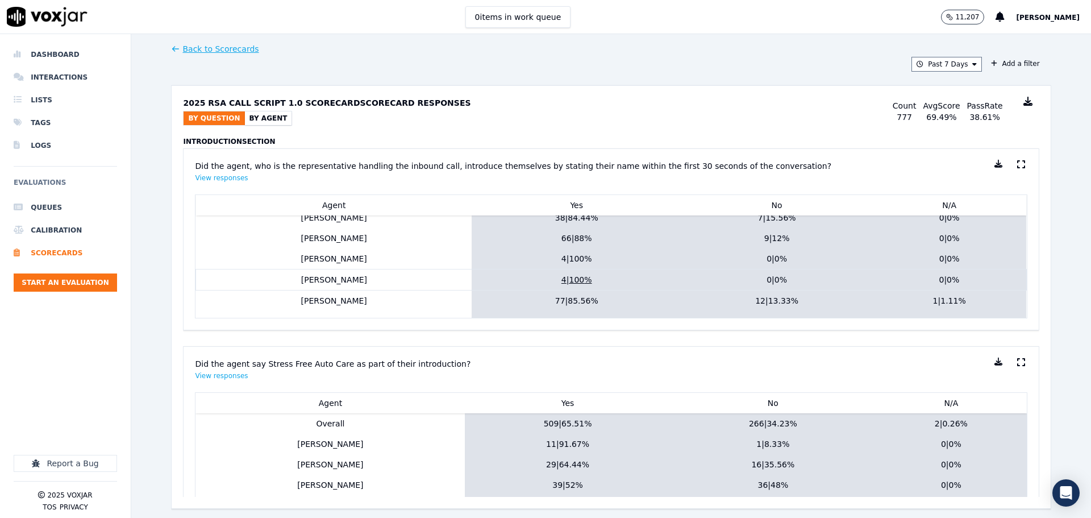
scroll to position [37, 0]
